Goal: Communication & Community: Answer question/provide support

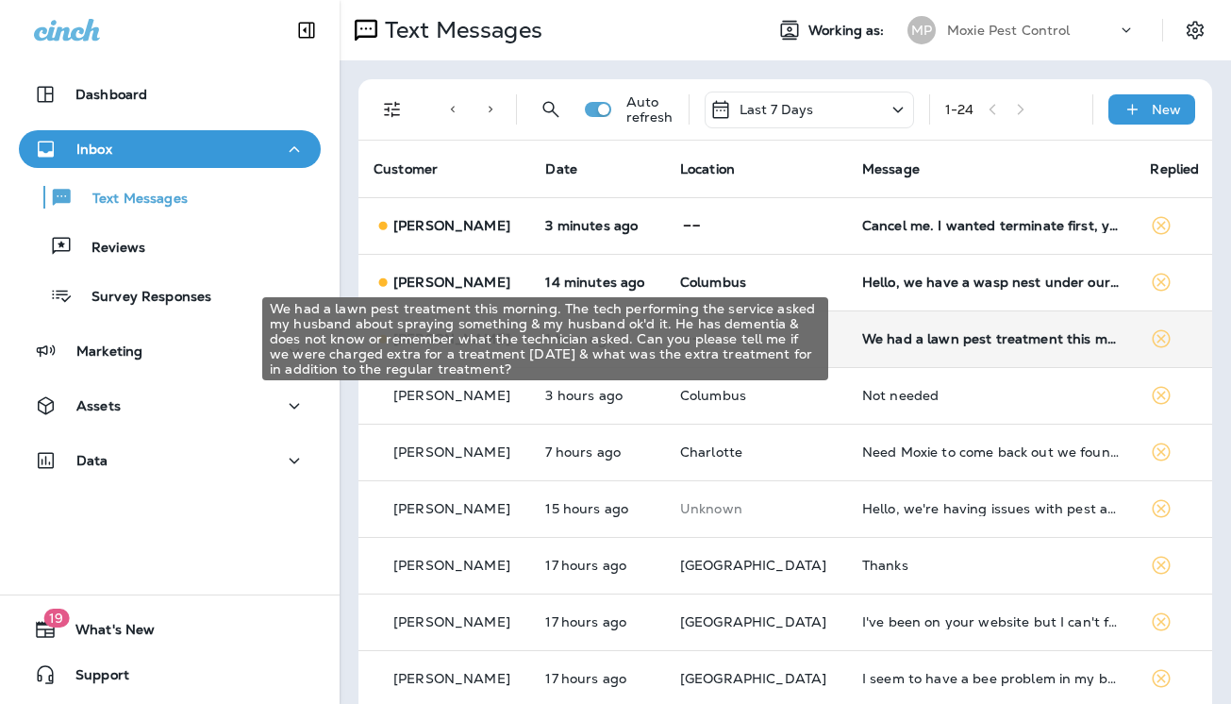
click at [892, 339] on div "We had a lawn pest treatment this morning. The tech performing the service aske…" at bounding box center [991, 338] width 259 height 15
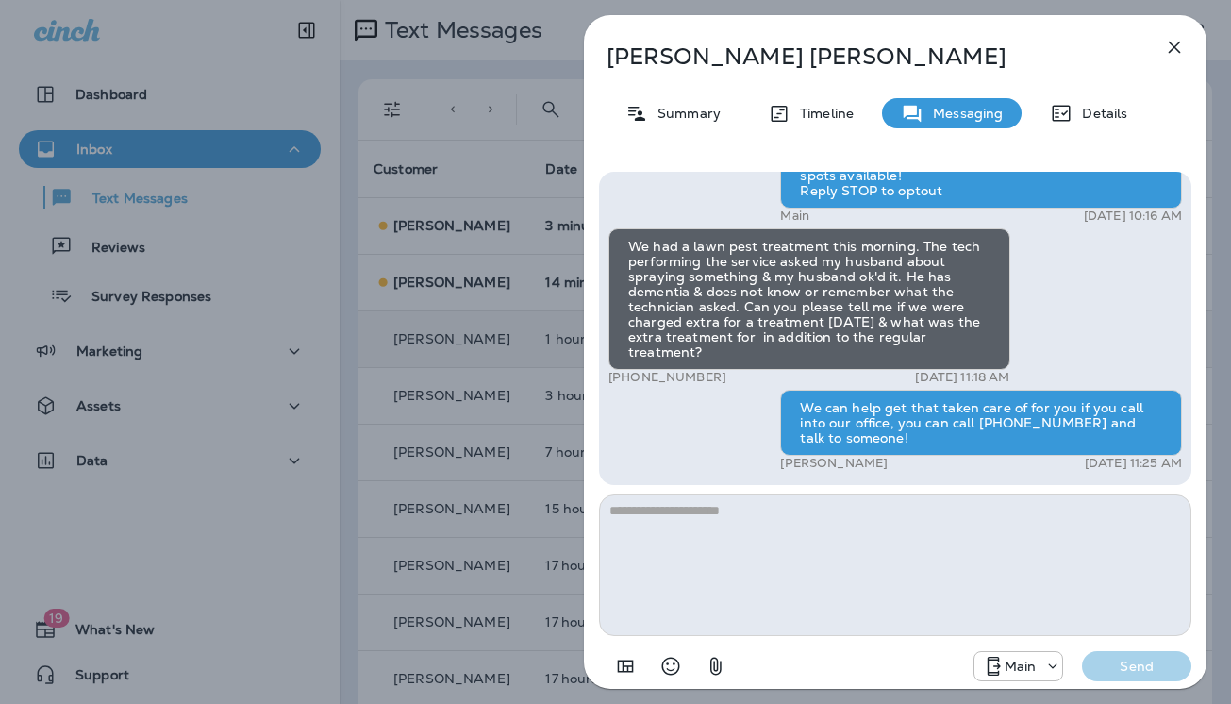
click at [1173, 42] on icon "button" at bounding box center [1174, 47] width 23 height 23
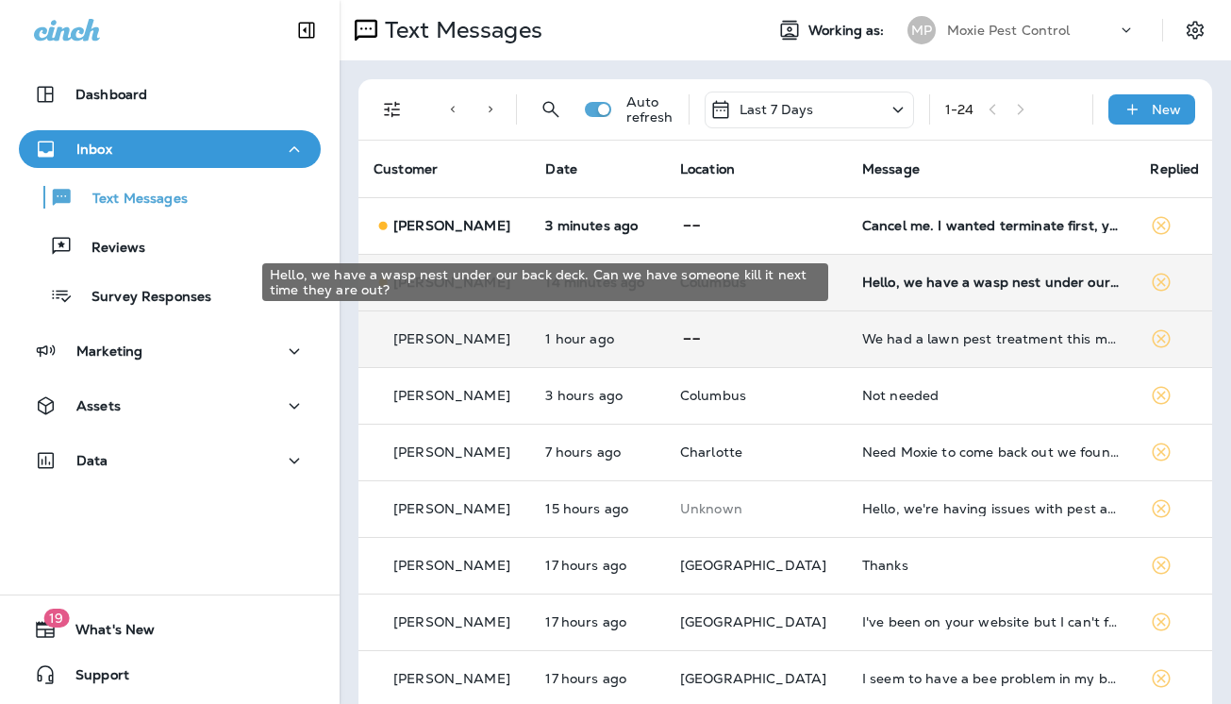
click at [928, 281] on div "Hello, we have a wasp nest under our back deck. Can we have someone kill it nex…" at bounding box center [991, 282] width 259 height 15
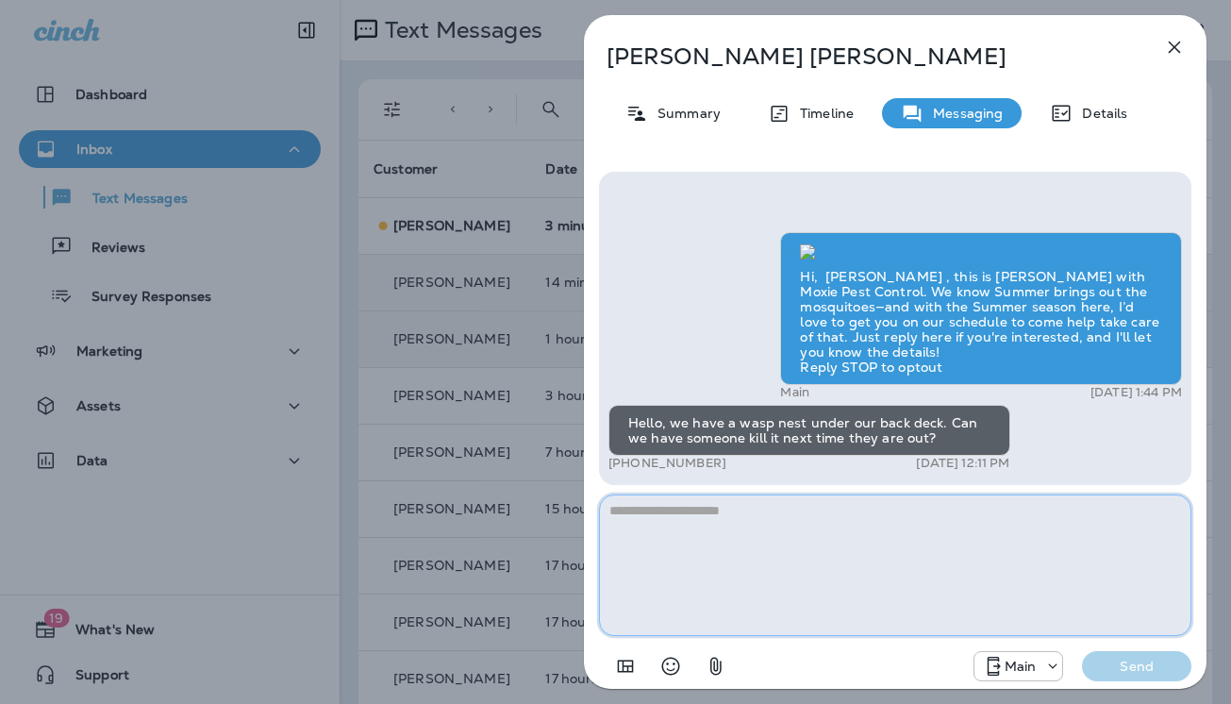
paste textarea "**********"
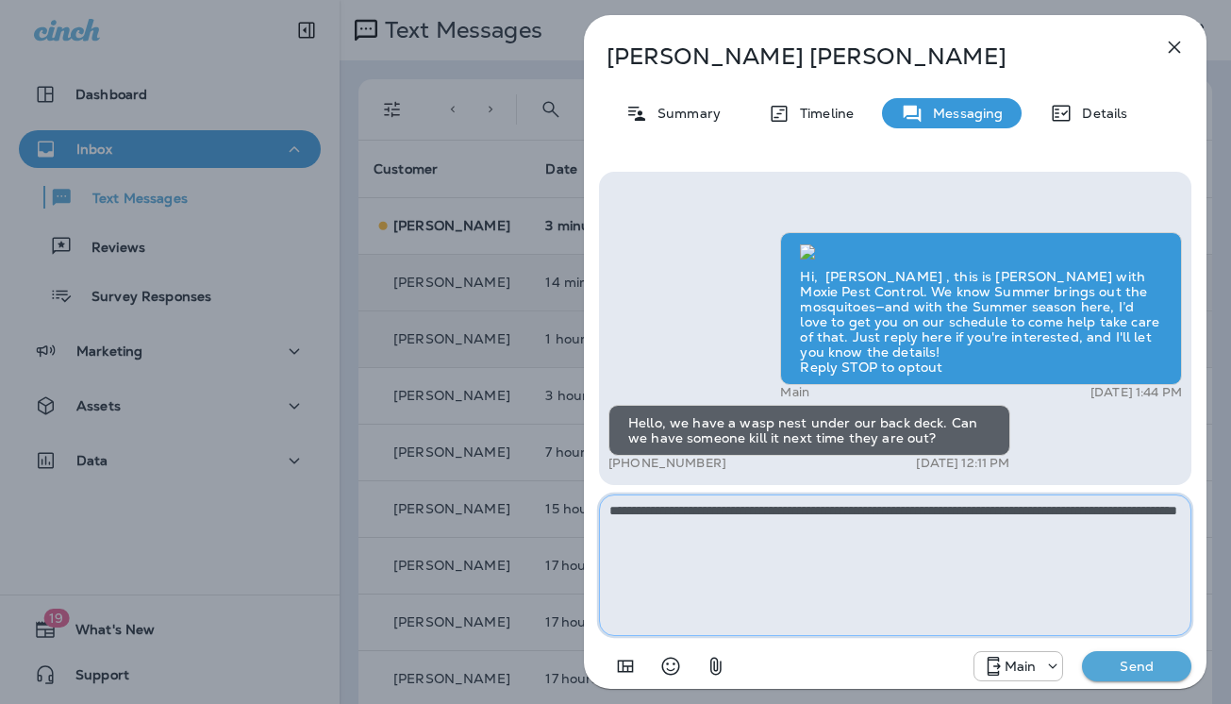
type textarea "**********"
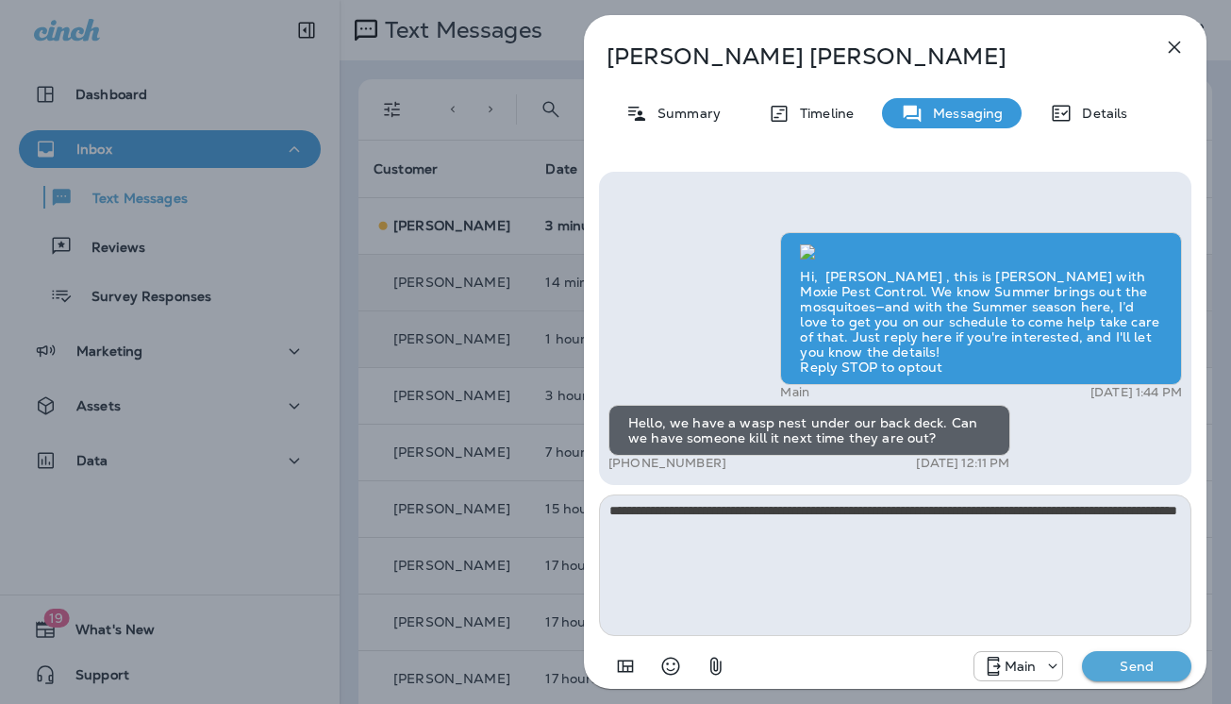
click at [1143, 664] on p "Send" at bounding box center [1136, 666] width 79 height 17
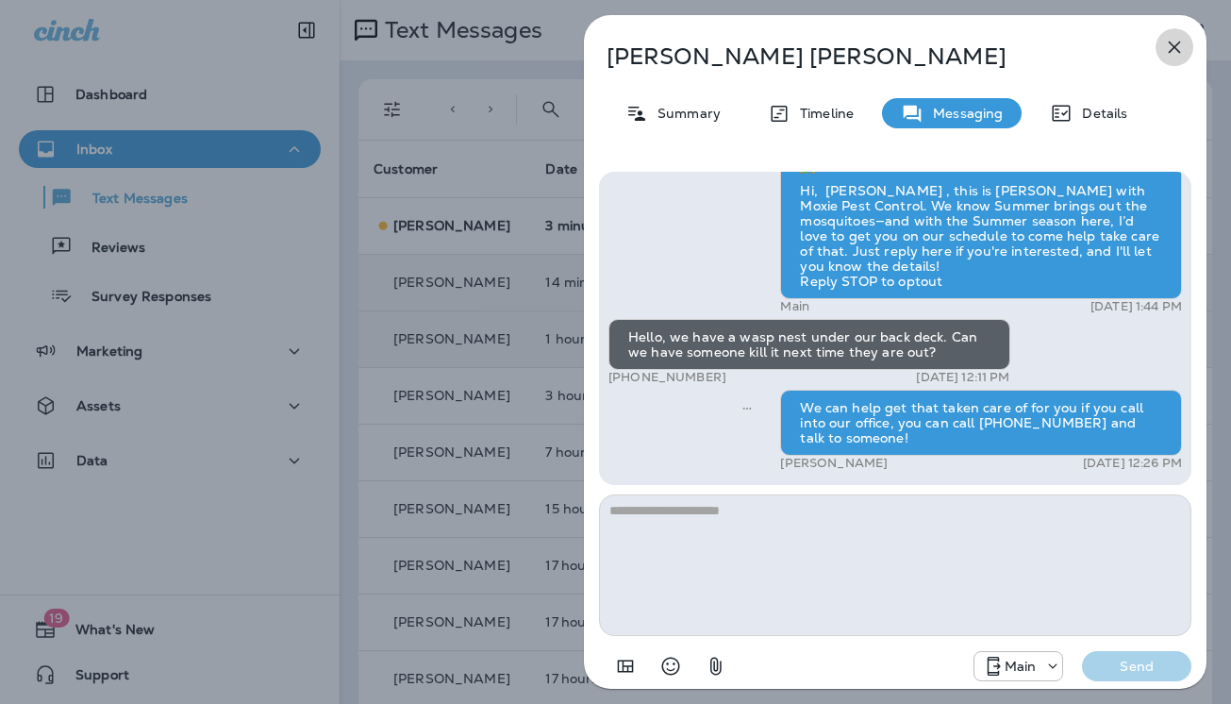
click at [1175, 43] on icon "button" at bounding box center [1174, 47] width 23 height 23
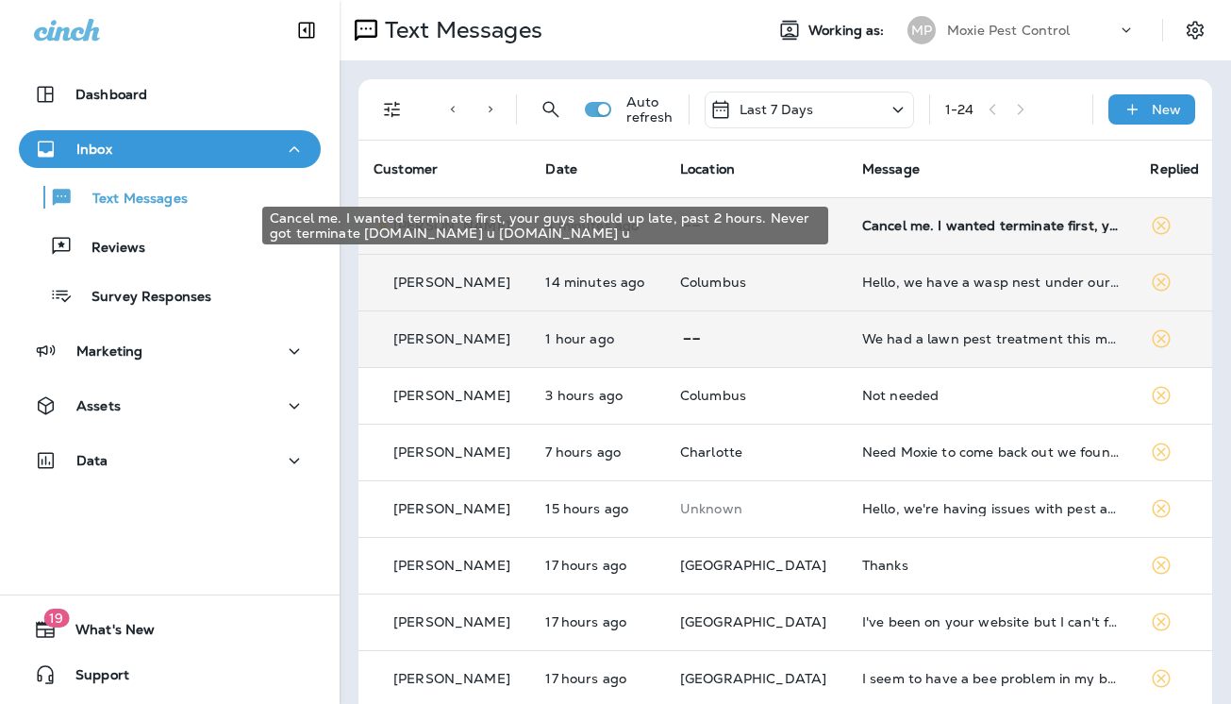
click at [862, 230] on div "Cancel me. I wanted terminate first, your guys should up late, past 2 hours. Ne…" at bounding box center [991, 225] width 259 height 15
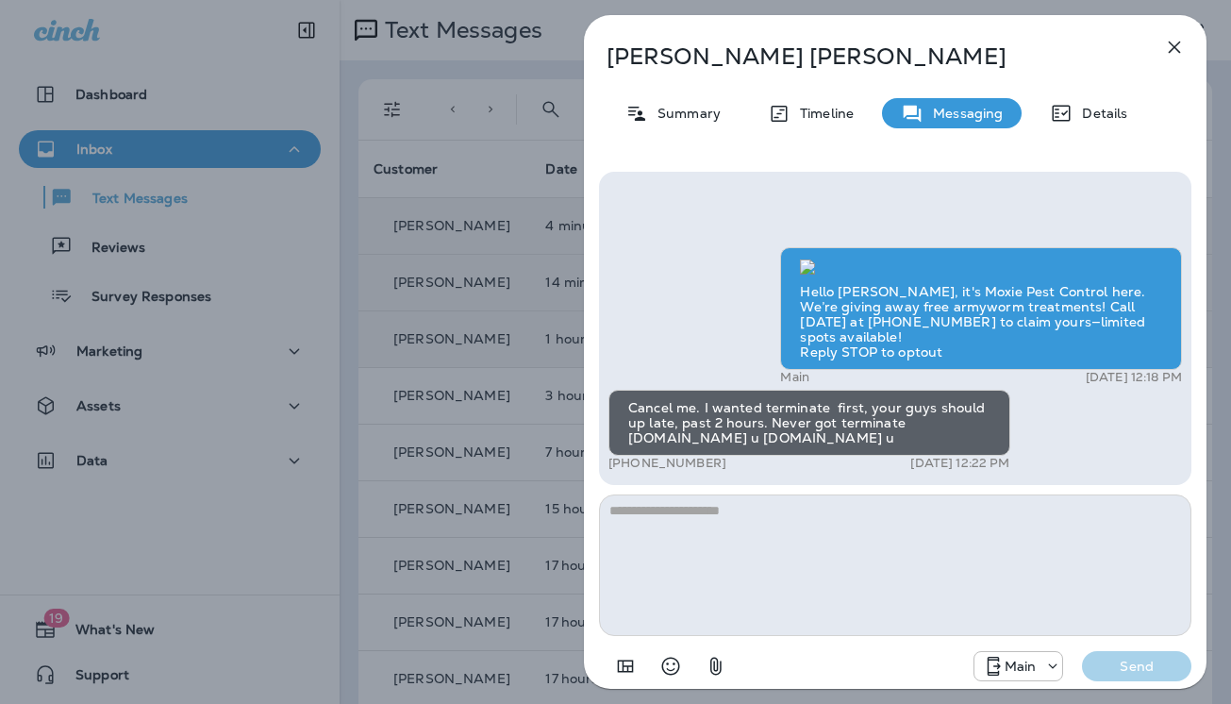
scroll to position [-539, 0]
click at [1177, 46] on icon "button" at bounding box center [1174, 47] width 23 height 23
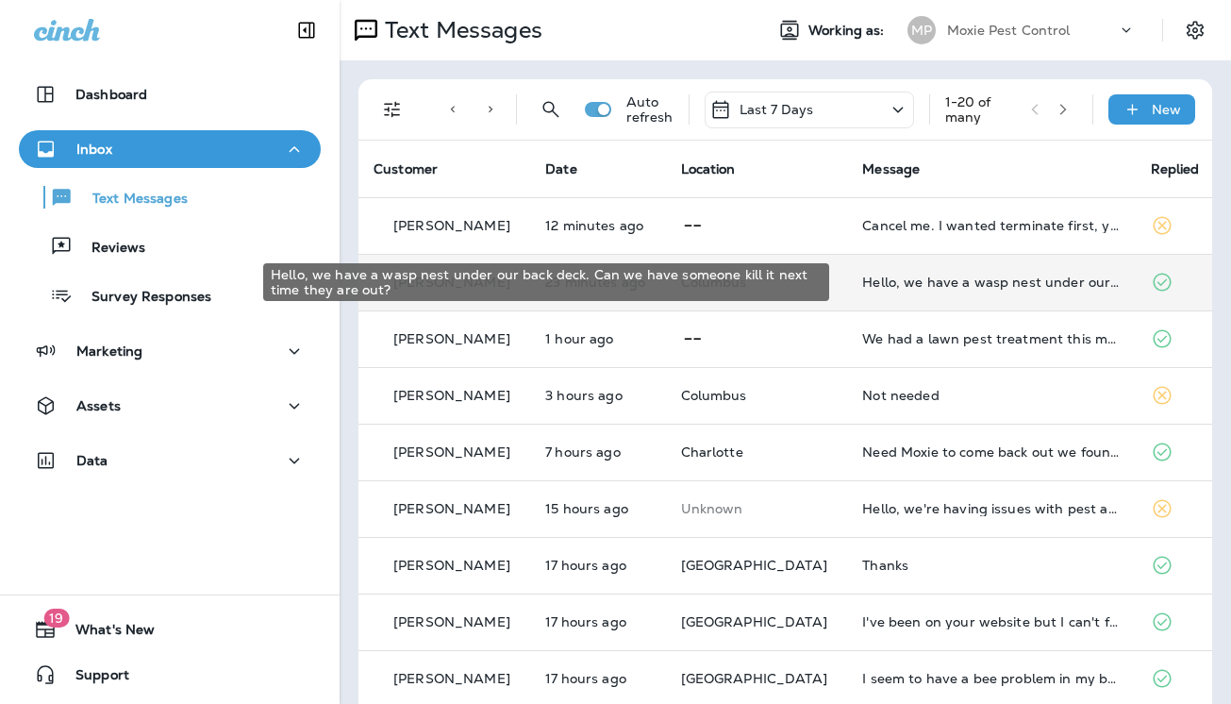
click at [906, 285] on div "Hello, we have a wasp nest under our back deck. Can we have someone kill it nex…" at bounding box center [991, 282] width 258 height 15
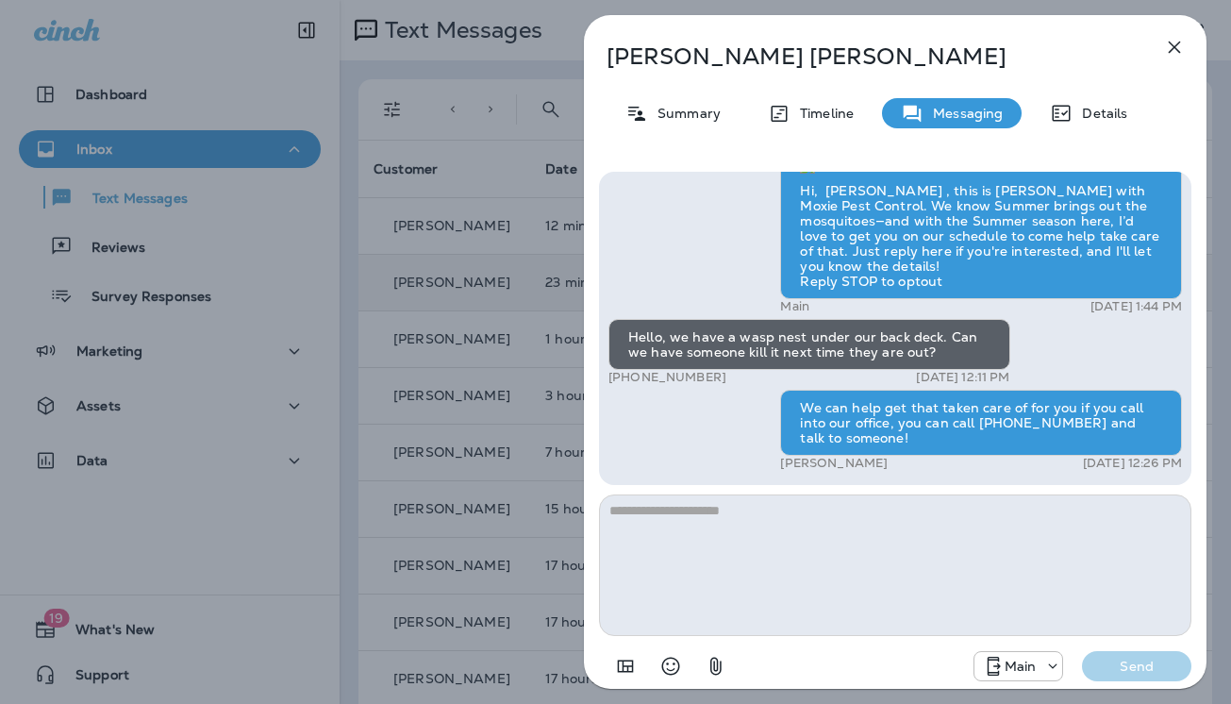
click at [1173, 46] on icon "button" at bounding box center [1174, 47] width 23 height 23
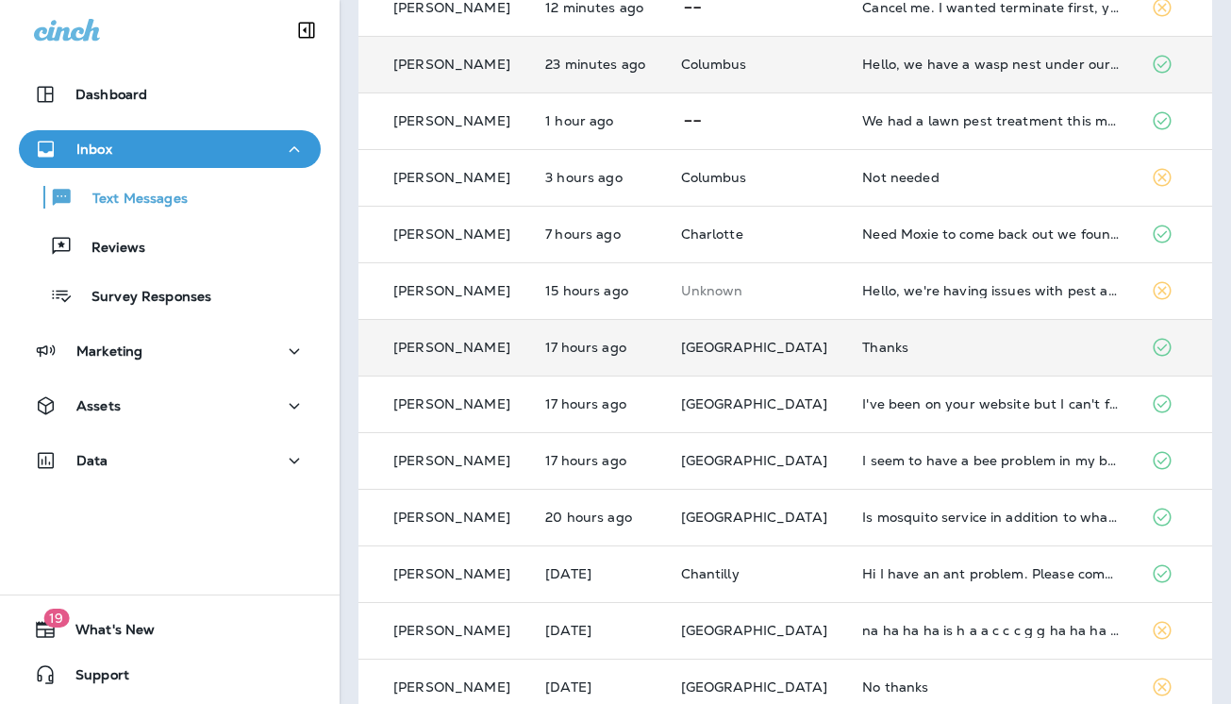
scroll to position [227, 0]
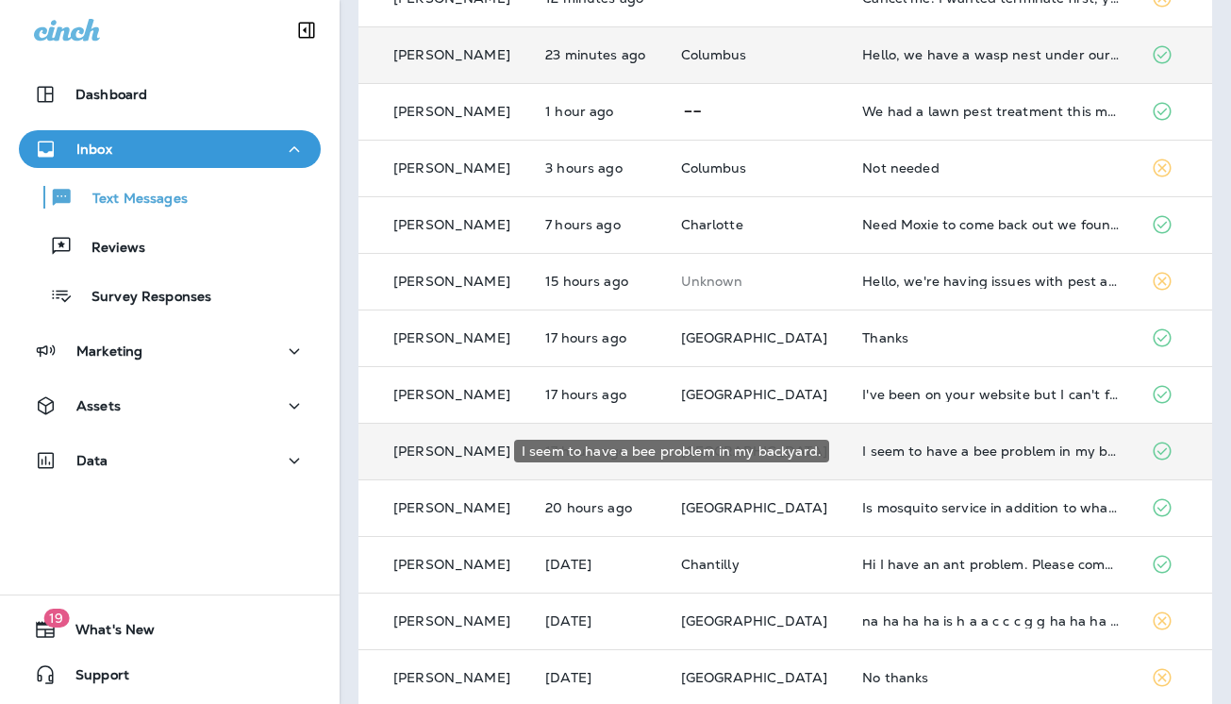
click at [930, 452] on div "I seem to have a bee problem in my backyard." at bounding box center [991, 450] width 258 height 15
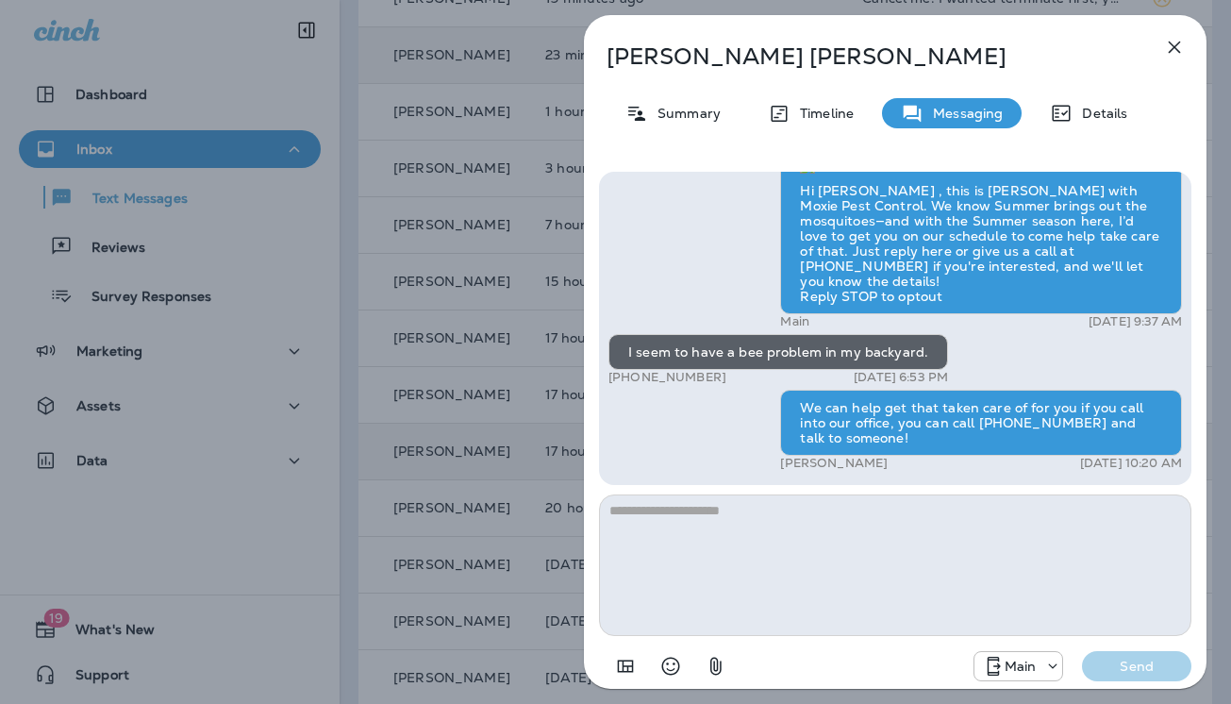
click at [1177, 43] on icon "button" at bounding box center [1174, 47] width 23 height 23
